Goal: Task Accomplishment & Management: Manage account settings

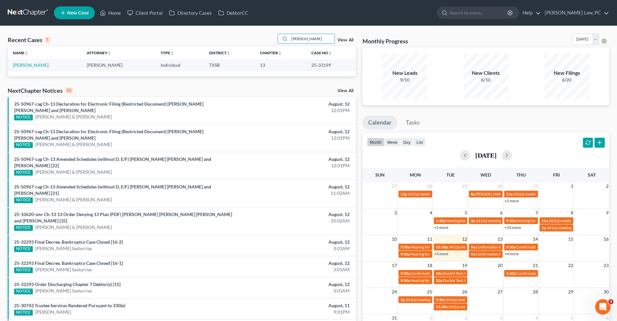
type input "Wendy"
drag, startPoint x: 2, startPoint y: 125, endPoint x: 44, endPoint y: 65, distance: 73.3
click at [44, 65] on link "[PERSON_NAME]" at bounding box center [31, 64] width 36 height 5
click at [36, 64] on link "[PERSON_NAME]" at bounding box center [31, 64] width 36 height 5
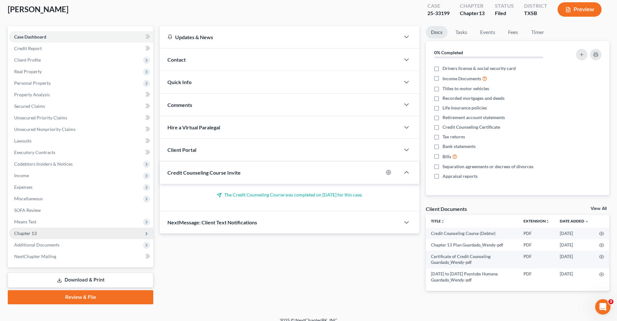
scroll to position [41, 0]
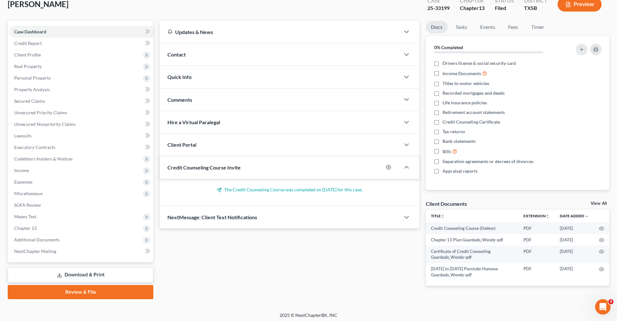
click at [74, 273] on link "Download & Print" at bounding box center [81, 275] width 146 height 15
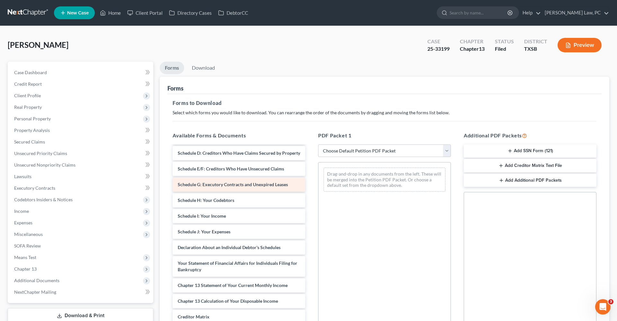
scroll to position [135, 0]
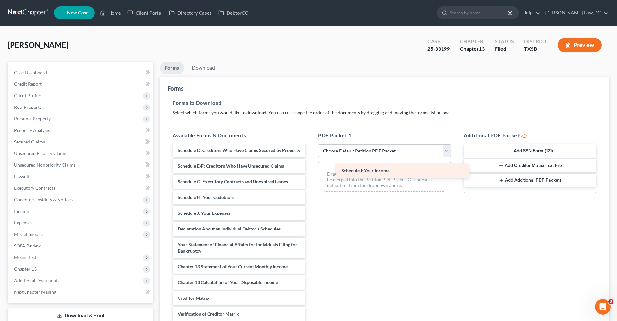
drag, startPoint x: 228, startPoint y: 210, endPoint x: 393, endPoint y: 168, distance: 169.9
click at [310, 168] on div "Schedule I: Your Income Credit Counseling Course (Debtor) Chapter 13 Plan Guard…" at bounding box center [238, 185] width 143 height 348
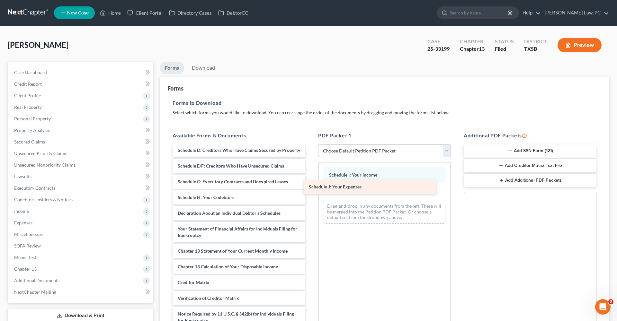
drag, startPoint x: 225, startPoint y: 211, endPoint x: 371, endPoint y: 186, distance: 148.7
click at [310, 187] on div "Schedule J: Your Expenses Credit Counseling Course (Debtor) Chapter 13 Plan Gua…" at bounding box center [238, 177] width 143 height 333
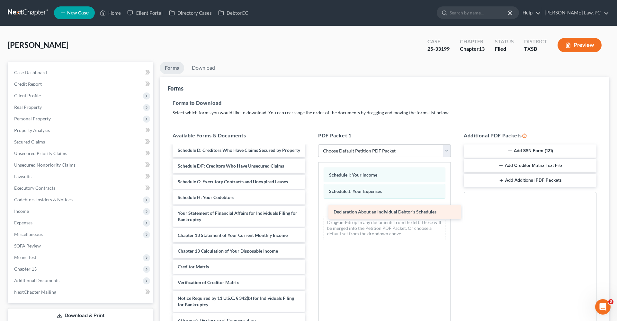
drag, startPoint x: 215, startPoint y: 216, endPoint x: 369, endPoint y: 212, distance: 153.4
click at [310, 212] on div "Declaration About an Individual Debtor's Schedules Credit Counseling Course (De…" at bounding box center [238, 169] width 143 height 317
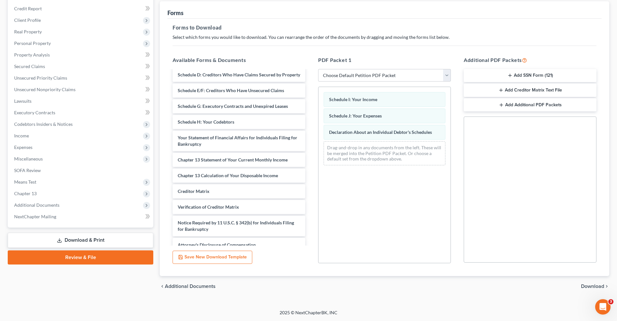
click at [593, 288] on span "Download" at bounding box center [592, 286] width 23 height 5
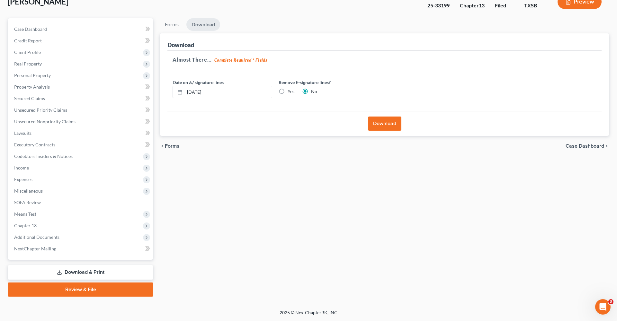
click at [380, 127] on button "Download" at bounding box center [384, 124] width 33 height 14
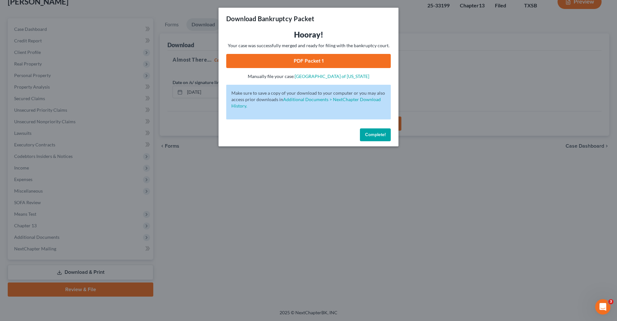
click at [298, 62] on link "PDF Packet 1" at bounding box center [308, 61] width 165 height 14
click at [377, 136] on span "Complete!" at bounding box center [375, 134] width 21 height 5
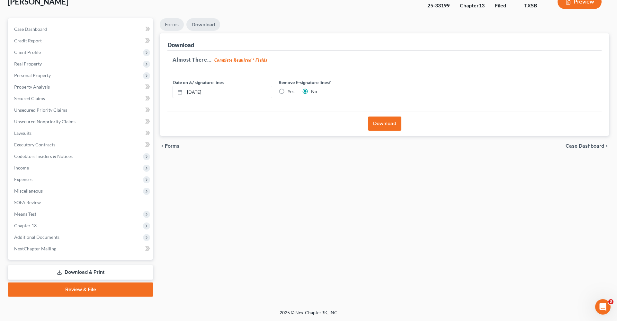
click at [176, 25] on link "Forms" at bounding box center [172, 24] width 24 height 13
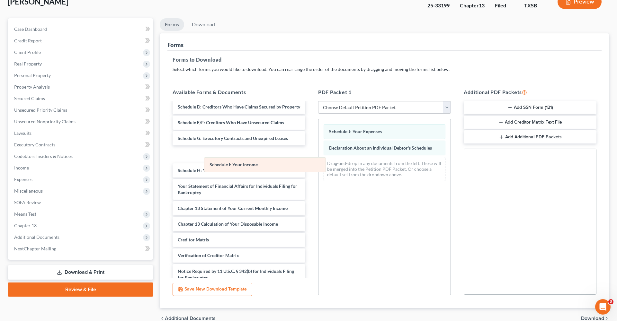
drag, startPoint x: 343, startPoint y: 131, endPoint x: 220, endPoint y: 164, distance: 127.2
click at [319, 164] on div "Schedule I: Your Income Schedule I: Your Income Schedule J: Your Expenses Decla…" at bounding box center [385, 152] width 132 height 67
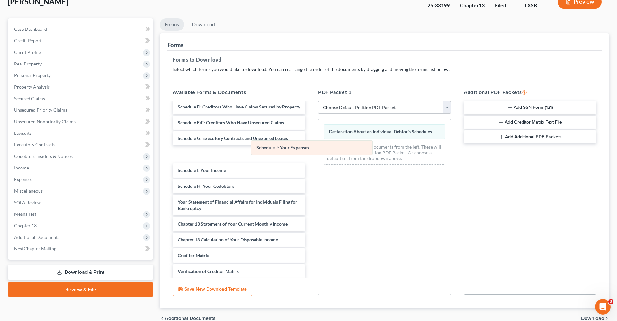
drag, startPoint x: 367, startPoint y: 125, endPoint x: 291, endPoint y: 141, distance: 78.2
click at [319, 141] on div "Schedule J: Your Expenses Schedule J: Your Expenses Declaration About an Indivi…" at bounding box center [385, 144] width 132 height 51
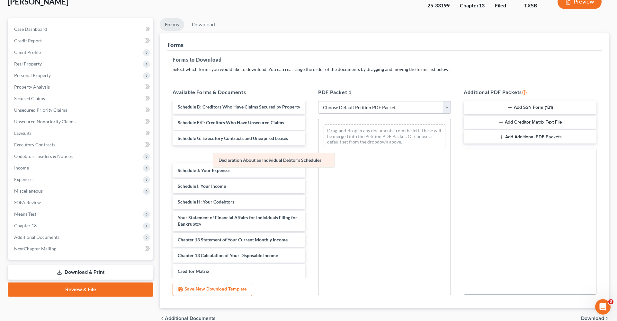
drag, startPoint x: 358, startPoint y: 130, endPoint x: 246, endPoint y: 158, distance: 115.7
click at [319, 154] on div "Declaration About an Individual Debtor's Schedules Declaration About an Individ…" at bounding box center [385, 136] width 132 height 34
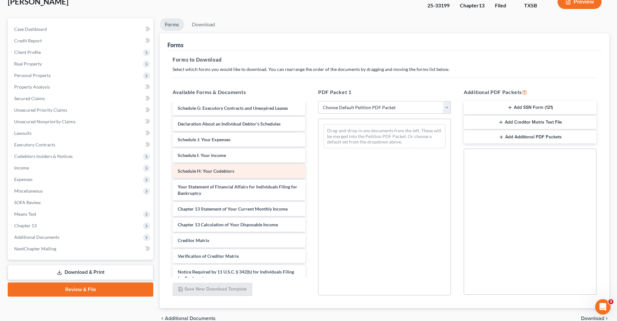
scroll to position [166, 0]
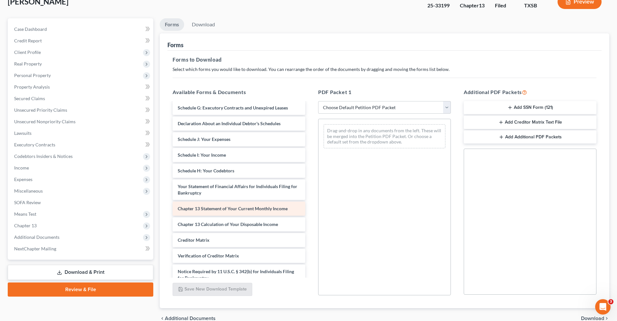
click at [251, 210] on span "Chapter 13 Statement of Your Current Monthly Income" at bounding box center [233, 208] width 110 height 5
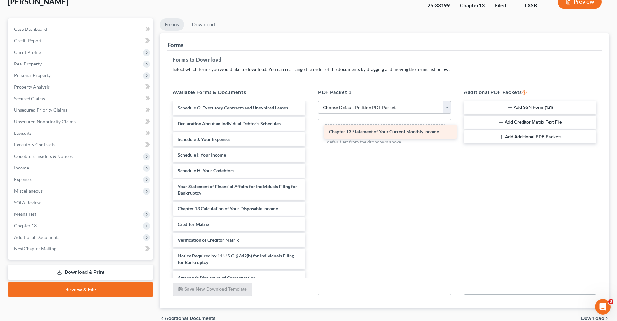
drag, startPoint x: 240, startPoint y: 210, endPoint x: 391, endPoint y: 134, distance: 168.8
click at [310, 134] on div "Chapter 13 Statement of Your Current Monthly Income Credit Counseling Course (D…" at bounding box center [238, 111] width 143 height 348
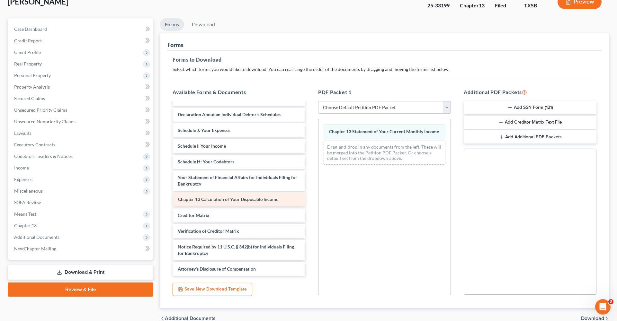
scroll to position [159, 0]
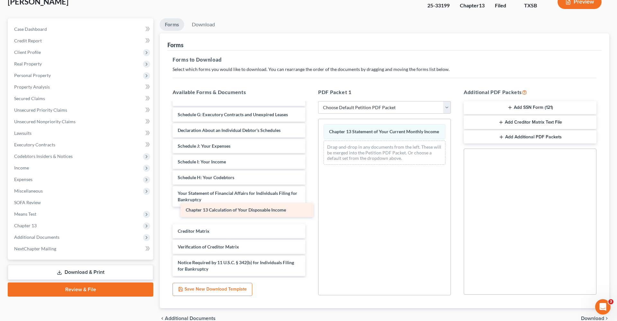
drag, startPoint x: 260, startPoint y: 201, endPoint x: 268, endPoint y: 211, distance: 13.3
click at [268, 211] on div "Chapter 13 Calculation of Your Disposable Income Credit Counseling Course (Debt…" at bounding box center [238, 118] width 143 height 348
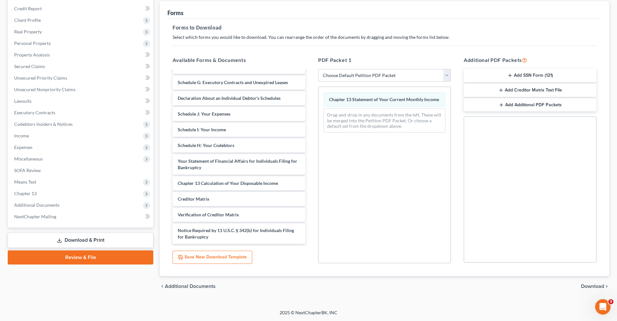
scroll to position [76, 0]
click at [589, 287] on span "Download" at bounding box center [592, 286] width 23 height 5
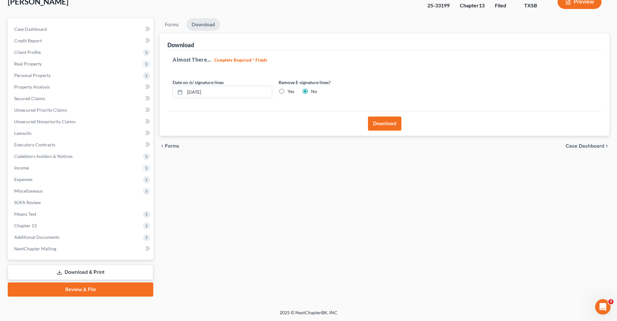
click at [389, 126] on button "Download" at bounding box center [384, 124] width 33 height 14
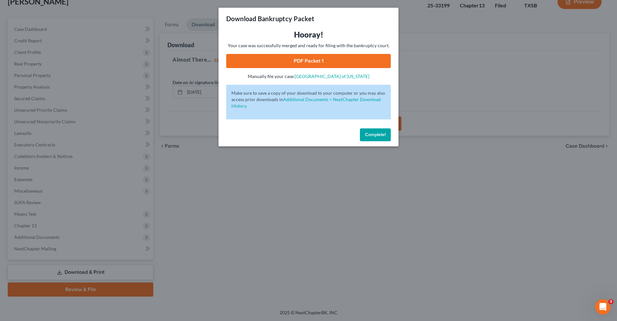
click at [299, 60] on link "PDF Packet 1" at bounding box center [308, 61] width 165 height 14
click at [371, 136] on span "Complete!" at bounding box center [375, 134] width 21 height 5
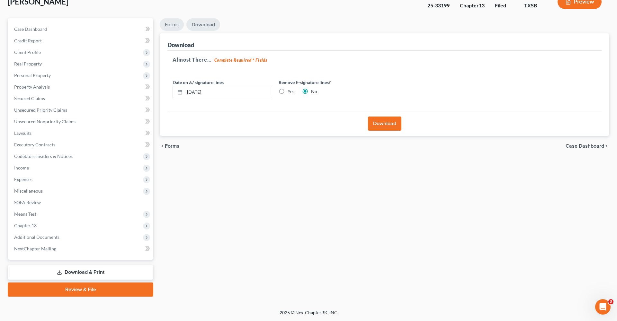
click at [177, 28] on link "Forms" at bounding box center [172, 24] width 24 height 13
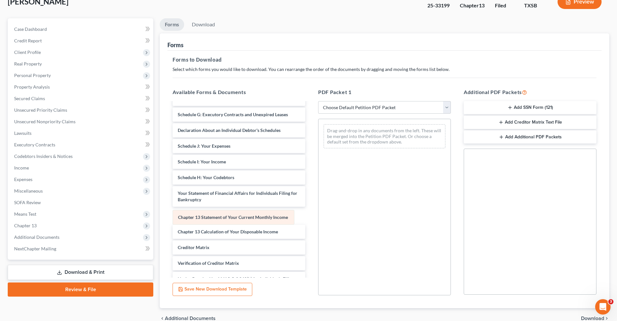
drag, startPoint x: 379, startPoint y: 131, endPoint x: 228, endPoint y: 215, distance: 172.9
click at [319, 154] on div "Chapter 13 Statement of Your Current Monthly Income Chapter 13 Statement of You…" at bounding box center [385, 136] width 132 height 34
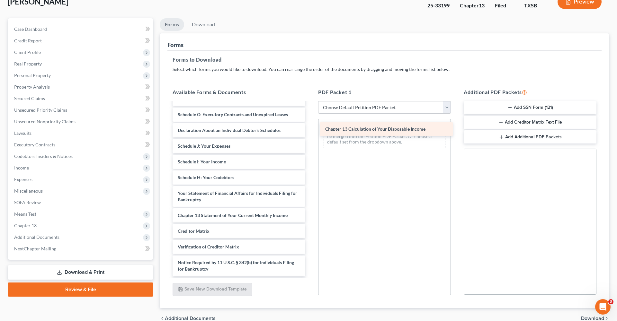
drag, startPoint x: 221, startPoint y: 230, endPoint x: 369, endPoint y: 129, distance: 179.3
click at [310, 129] on div "Chapter 13 Calculation of Your Disposable Income Credit Counseling Course (Debt…" at bounding box center [238, 118] width 143 height 348
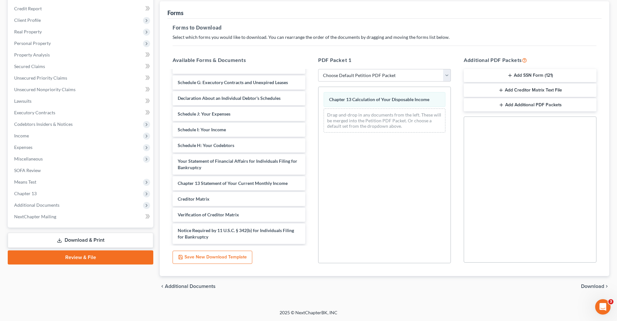
click at [596, 286] on span "Download" at bounding box center [592, 286] width 23 height 5
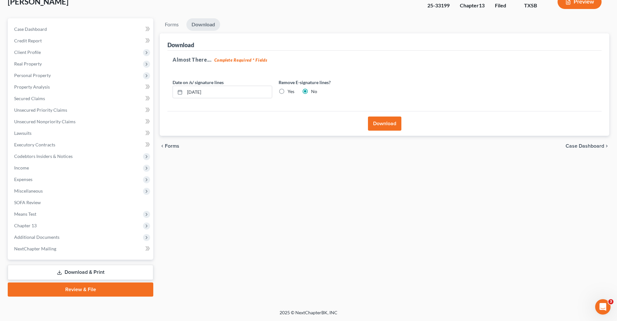
click at [375, 128] on button "Download" at bounding box center [384, 124] width 33 height 14
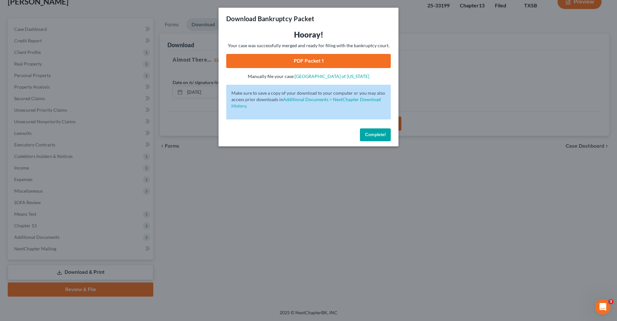
click at [316, 62] on link "PDF Packet 1" at bounding box center [308, 61] width 165 height 14
click at [381, 136] on span "Complete!" at bounding box center [375, 134] width 21 height 5
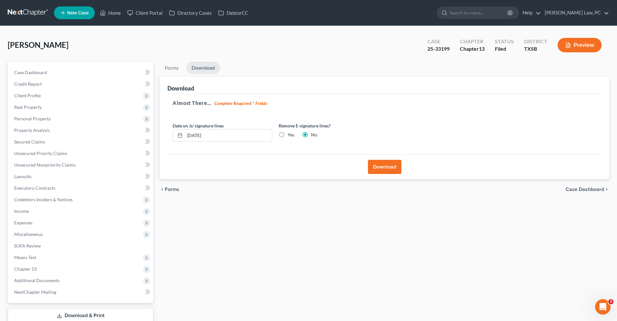
scroll to position [0, 0]
click at [23, 13] on link at bounding box center [28, 13] width 41 height 12
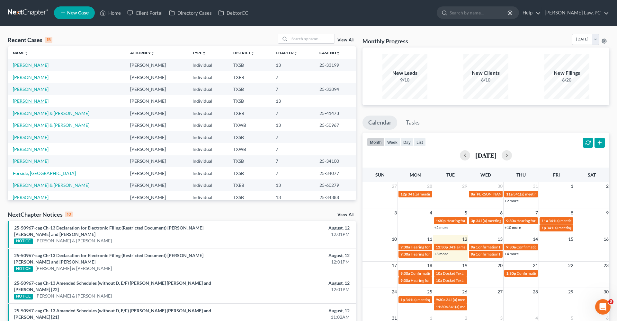
click at [38, 100] on link "[PERSON_NAME]" at bounding box center [31, 100] width 36 height 5
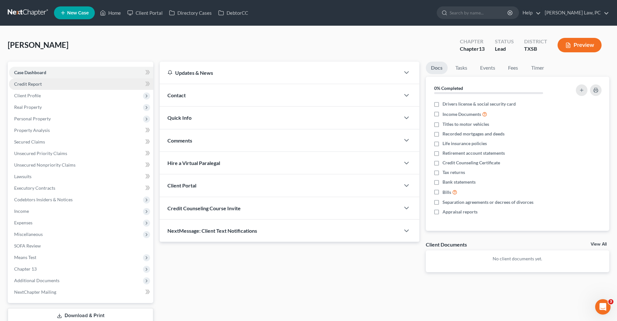
click at [31, 84] on span "Credit Report" at bounding box center [28, 83] width 28 height 5
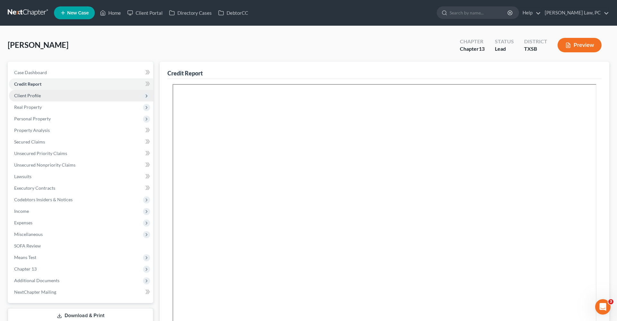
click at [30, 95] on span "Client Profile" at bounding box center [27, 95] width 27 height 5
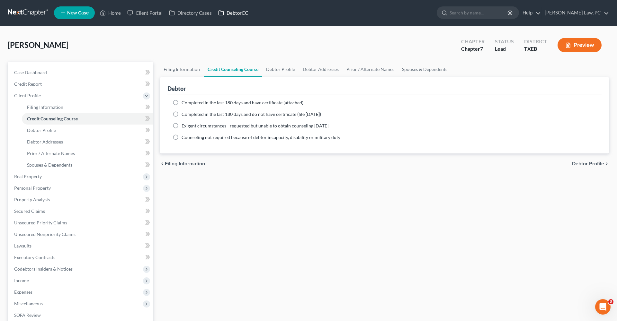
click at [234, 13] on link "DebtorCC" at bounding box center [233, 13] width 36 height 12
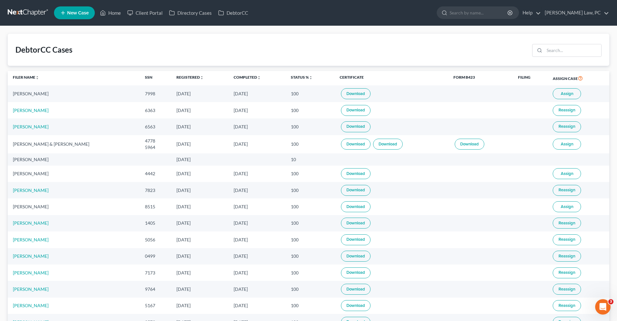
click at [355, 95] on link "Download" at bounding box center [356, 93] width 30 height 11
click at [36, 11] on link at bounding box center [28, 13] width 41 height 12
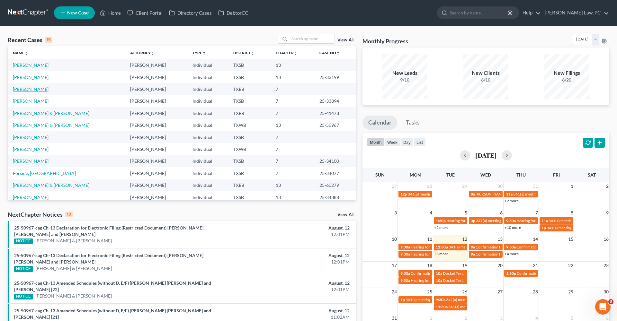
click at [26, 90] on link "[PERSON_NAME]" at bounding box center [31, 88] width 36 height 5
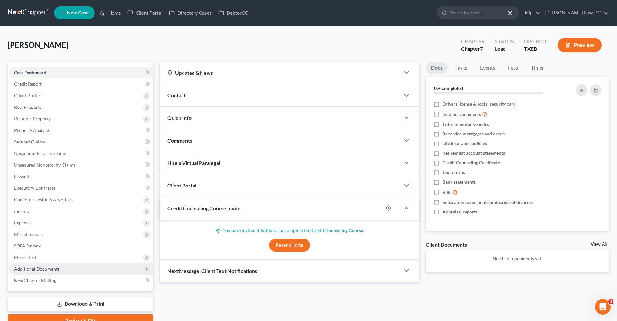
click at [35, 271] on span "Additional Documents" at bounding box center [36, 268] width 45 height 5
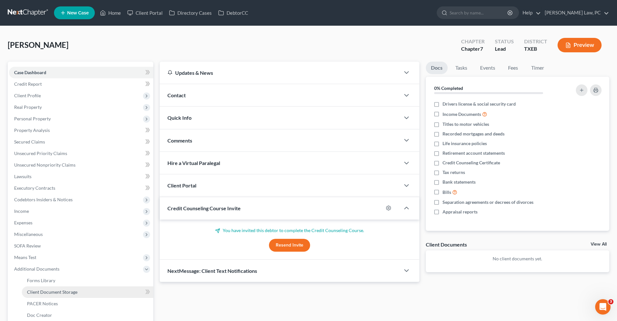
click at [55, 291] on span "Client Document Storage" at bounding box center [52, 292] width 50 height 5
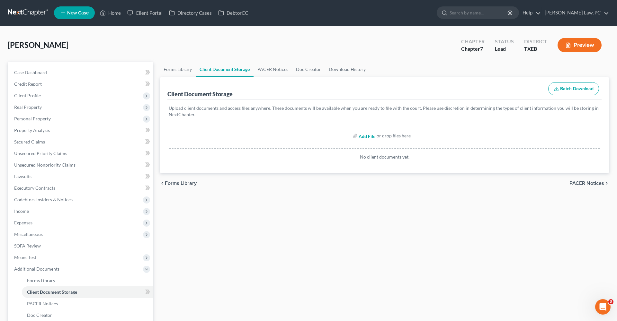
click at [364, 137] on input "file" at bounding box center [366, 136] width 15 height 12
